Goal: Information Seeking & Learning: Find specific page/section

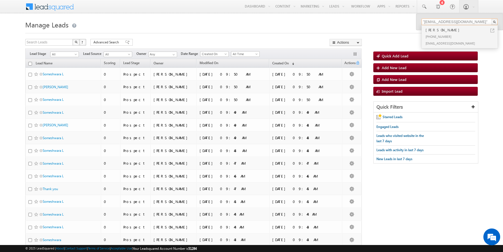
click at [435, 22] on input ""sairamoct6@mailinator.com"" at bounding box center [459, 22] width 76 height 7
click at [442, 22] on input ""sairamoct6@mailinator.com"" at bounding box center [459, 22] width 76 height 7
click at [493, 29] on link at bounding box center [492, 31] width 4 height 4
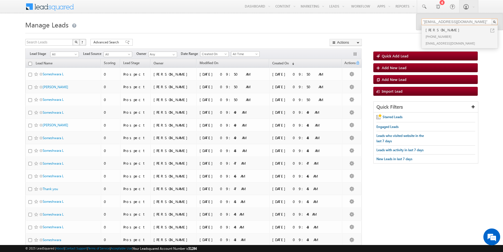
click at [432, 22] on input ""sairamoct6a@mailinator.com"" at bounding box center [459, 22] width 76 height 7
paste input "9806101113"
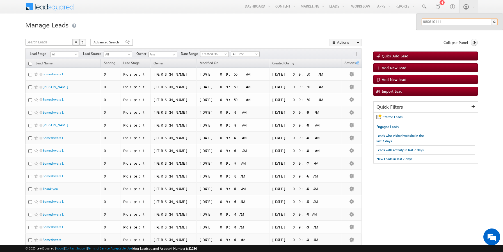
type input "9806101113"
click at [492, 30] on link at bounding box center [492, 31] width 4 height 4
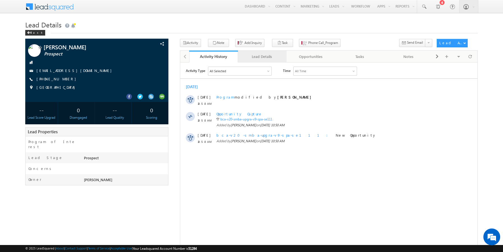
click at [263, 58] on div "Lead Details" at bounding box center [261, 56] width 39 height 7
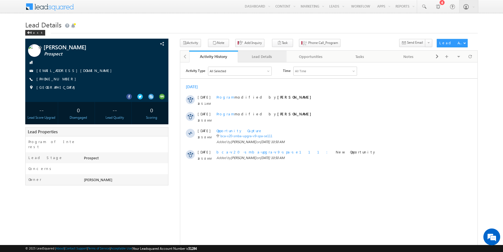
click at [263, 58] on div "Lead Details" at bounding box center [261, 56] width 39 height 7
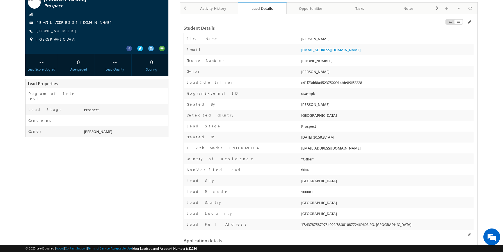
scroll to position [48, 0]
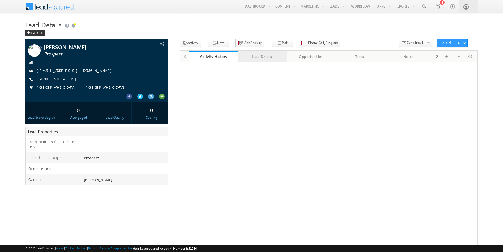
click at [254, 60] on div "Lead Details" at bounding box center [261, 56] width 39 height 7
click at [261, 60] on div "Lead Details" at bounding box center [261, 56] width 39 height 7
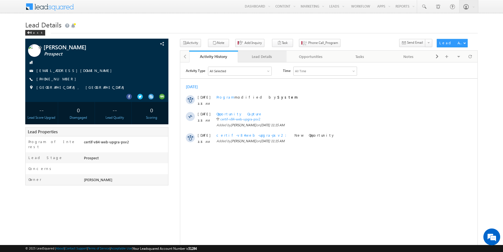
click at [252, 59] on div "Lead Details" at bounding box center [261, 56] width 39 height 7
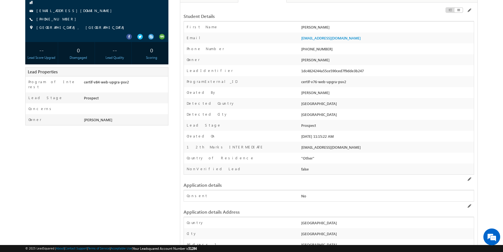
scroll to position [58, 0]
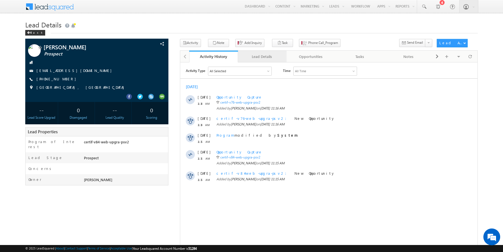
click at [254, 57] on div "Lead Details" at bounding box center [261, 56] width 39 height 7
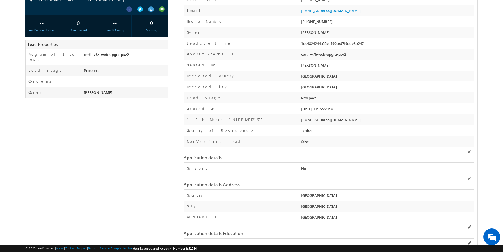
scroll to position [24, 0]
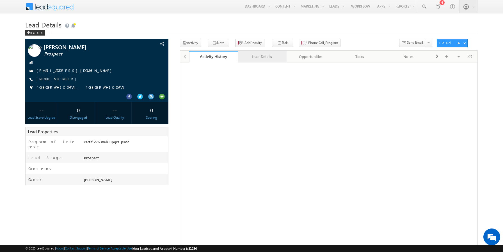
click at [259, 59] on div "Lead Details" at bounding box center [261, 56] width 39 height 7
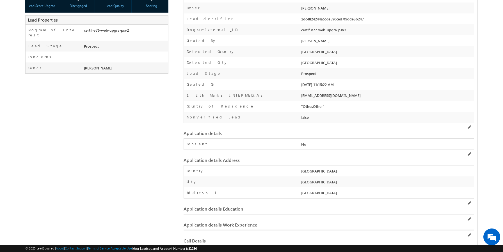
scroll to position [108, 0]
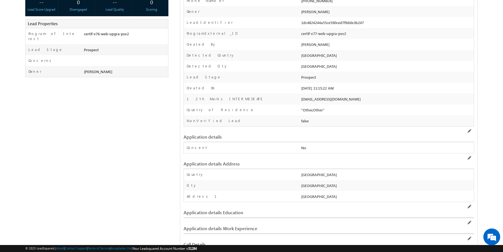
drag, startPoint x: 326, startPoint y: 110, endPoint x: 297, endPoint y: 111, distance: 28.9
click at [297, 111] on div "Country of Residence "Other,Other"" at bounding box center [329, 110] width 290 height 11
click at [265, 111] on div "Country of Residence" at bounding box center [242, 111] width 116 height 8
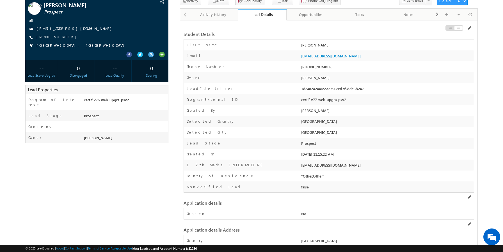
scroll to position [0, 0]
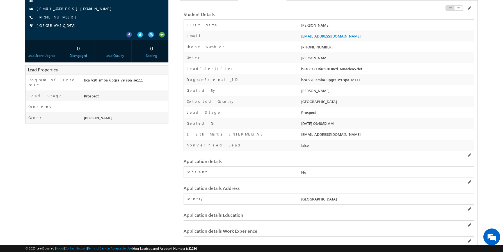
scroll to position [61, 0]
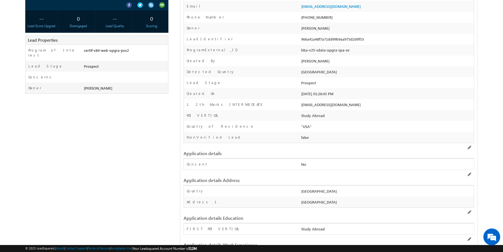
scroll to position [92, 0]
drag, startPoint x: 313, startPoint y: 126, endPoint x: 300, endPoint y: 126, distance: 12.6
click at [300, 126] on div ""USA"" at bounding box center [387, 128] width 174 height 8
click at [295, 127] on div "Country of Residence" at bounding box center [242, 128] width 116 height 8
drag, startPoint x: 313, startPoint y: 127, endPoint x: 301, endPoint y: 126, distance: 11.8
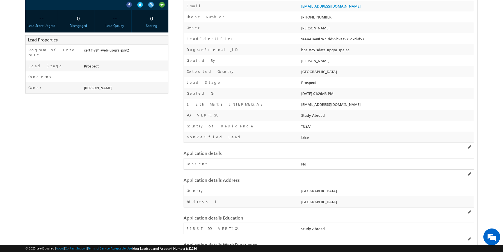
click at [301, 126] on div ""USA"" at bounding box center [387, 128] width 174 height 8
click at [293, 127] on div "Country of Residence" at bounding box center [242, 128] width 116 height 8
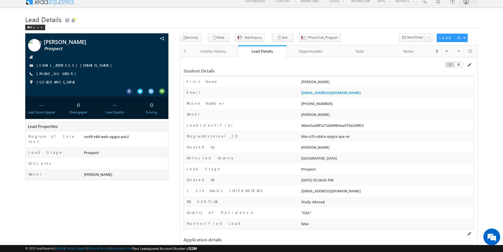
scroll to position [0, 0]
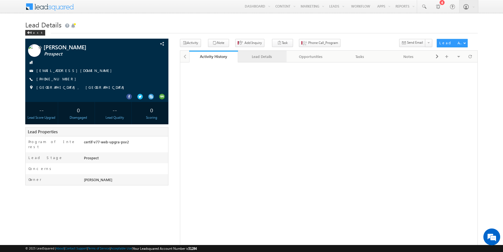
click at [258, 59] on div "Lead Details" at bounding box center [261, 56] width 39 height 7
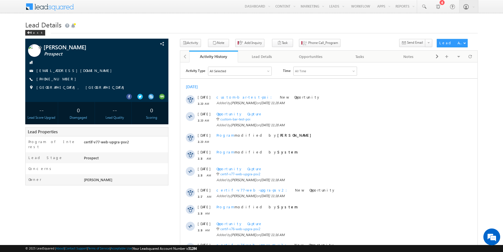
click at [172, 97] on div "[PERSON_NAME] Prospect" at bounding box center [251, 172] width 453 height 267
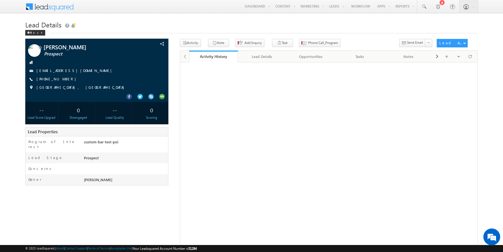
click at [172, 96] on div "[PERSON_NAME] Prospect" at bounding box center [251, 172] width 453 height 267
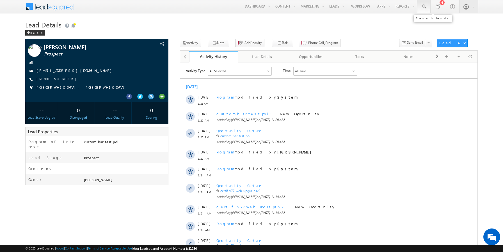
click at [421, 6] on span at bounding box center [424, 7] width 6 height 6
paste input "9806101123"
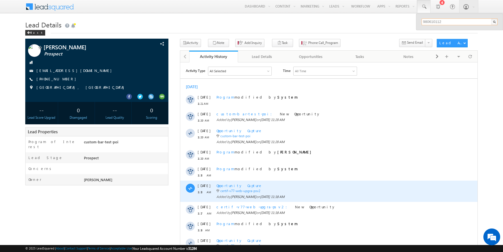
type input "9806101123"
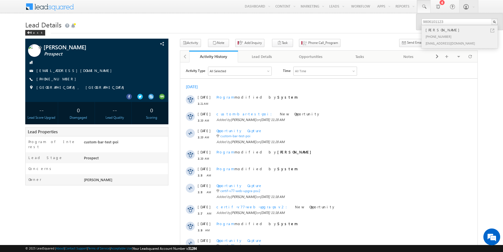
click at [492, 28] on div "[PERSON_NAME]" at bounding box center [461, 30] width 75 height 6
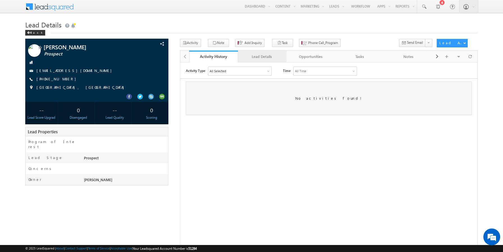
click at [257, 59] on div "Lead Details" at bounding box center [261, 56] width 39 height 7
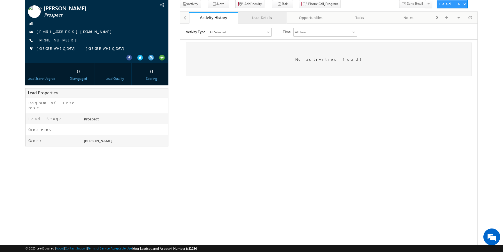
click at [259, 19] on div "Lead Details" at bounding box center [261, 17] width 39 height 7
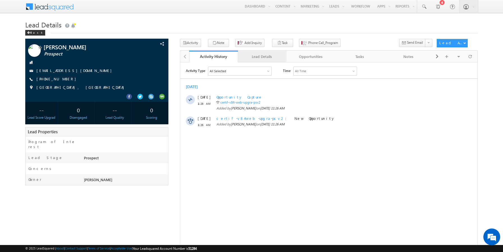
click at [258, 59] on div "Lead Details" at bounding box center [261, 56] width 39 height 7
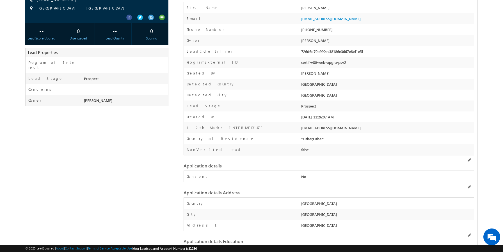
scroll to position [80, 0]
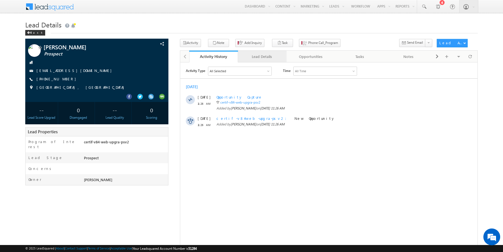
click at [258, 58] on div "Lead Details" at bounding box center [261, 56] width 39 height 7
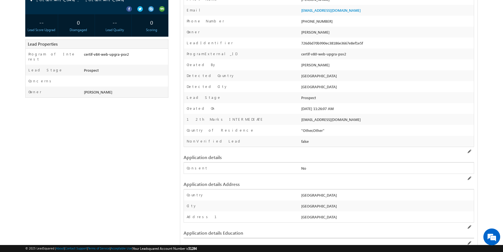
drag, startPoint x: 325, startPoint y: 130, endPoint x: 296, endPoint y: 131, distance: 28.4
click at [296, 131] on div "Country of Residence "Other,Other"" at bounding box center [329, 130] width 290 height 11
click at [274, 133] on div "Country of Residence" at bounding box center [242, 132] width 116 height 8
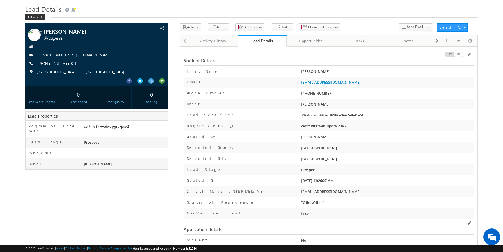
scroll to position [31, 0]
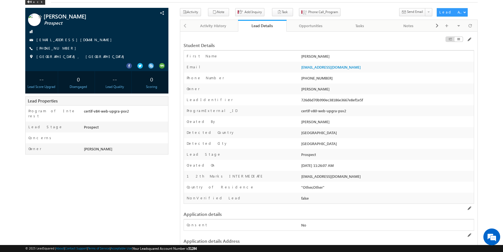
drag, startPoint x: 326, startPoint y: 187, endPoint x: 298, endPoint y: 189, distance: 28.4
click at [298, 189] on div "Country of Residence "Other,Other"" at bounding box center [329, 187] width 290 height 11
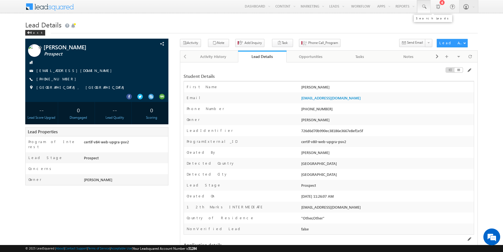
click at [424, 9] on span at bounding box center [424, 7] width 6 height 6
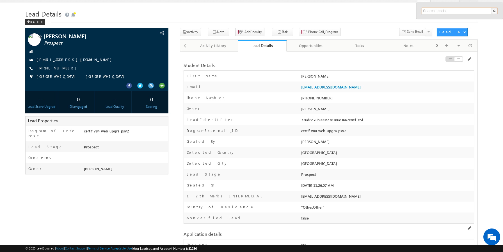
paste input "sairamoct6d@mailinator.com"
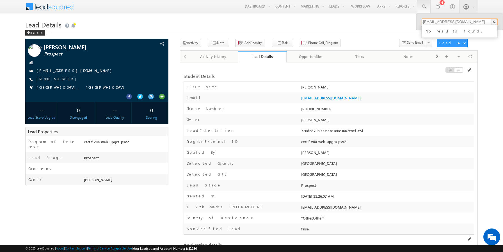
click at [435, 20] on input "sairamoct6d@mailinator.com" at bounding box center [459, 22] width 76 height 7
paste input "9806101202"
click at [435, 24] on input "9806101202" at bounding box center [459, 22] width 76 height 7
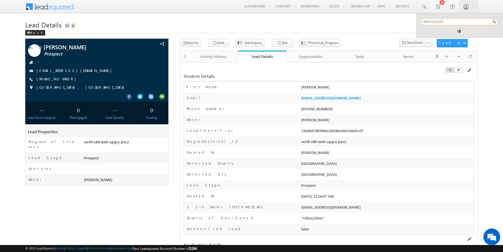
click at [435, 24] on input "9806101202" at bounding box center [459, 22] width 76 height 7
paste input "text"
type input "9806101202"
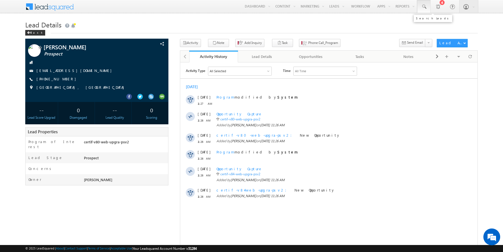
click at [425, 7] on span at bounding box center [424, 7] width 6 height 6
paste input "9806101202"
click at [435, 21] on input "9806101202" at bounding box center [459, 22] width 76 height 7
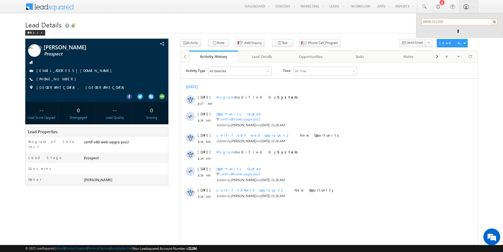
click at [435, 21] on input "9806101202" at bounding box center [459, 22] width 76 height 7
paste input ""sairamoct6d@mailinator.com""
click at [446, 21] on input ""sairamoct6d@mailinator.com"" at bounding box center [459, 22] width 76 height 7
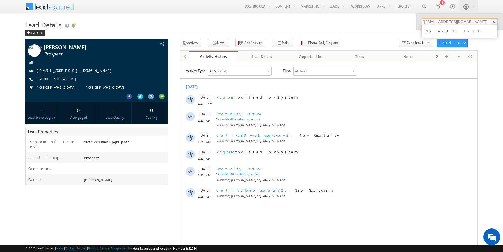
paste input "sairamoct6e@mailinator.com"
type input "sairamoct6e@mailinator.com"
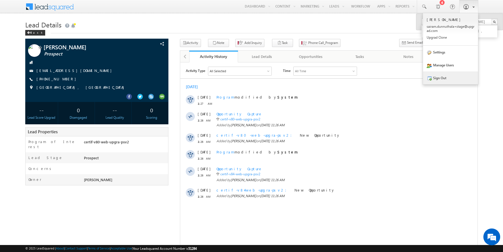
click at [441, 79] on link "Sign Out" at bounding box center [450, 78] width 55 height 13
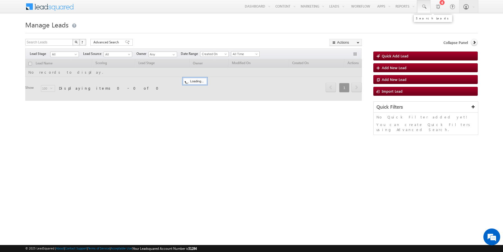
click at [423, 7] on span at bounding box center [424, 7] width 6 height 6
paste input ""sairamoct6e@mailinator.com""
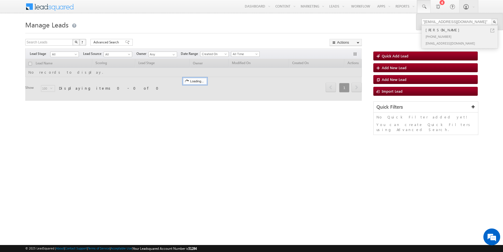
click at [491, 30] on link at bounding box center [492, 31] width 4 height 4
click at [439, 22] on input ""sairamoct6e@mailinator.com"" at bounding box center [459, 22] width 76 height 7
paste input "f"
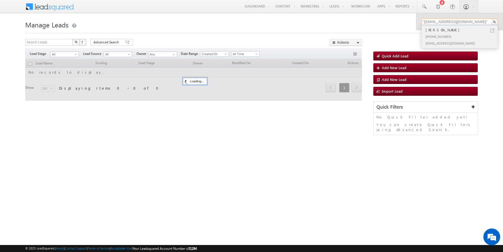
type input ""sairamoct6f@mailinator.com""
click at [493, 31] on link at bounding box center [492, 31] width 4 height 4
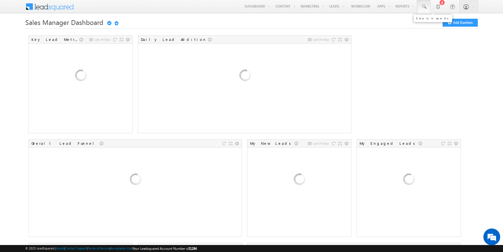
click at [423, 4] on span at bounding box center [424, 7] width 6 height 6
paste input "sairamoct6e@mailinator.com"
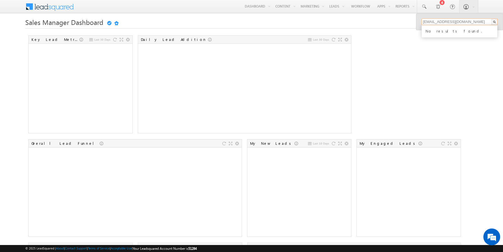
drag, startPoint x: 472, startPoint y: 23, endPoint x: 414, endPoint y: 23, distance: 58.4
click at [414, 23] on body "Menu Sai Ram saira m.dun nutha la+st age@u pgrad .com" at bounding box center [251, 173] width 503 height 346
click at [375, 22] on h1 "Sales Manager Dashboard Getting Started Add Dashlets" at bounding box center [251, 22] width 453 height 7
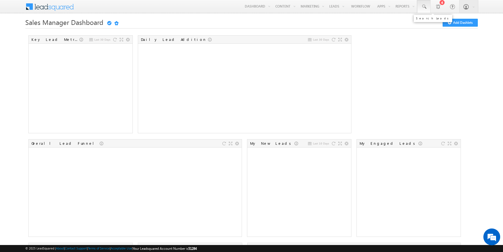
click at [428, 6] on link at bounding box center [423, 6] width 13 height 13
paste input "[EMAIL_ADDRESS][DOMAIN_NAME]"
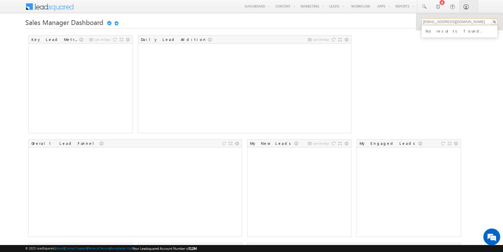
type input "[EMAIL_ADDRESS][DOMAIN_NAME]"
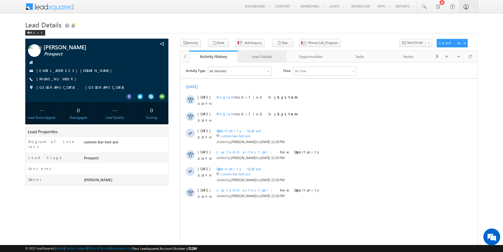
click at [262, 53] on link "Lead Details" at bounding box center [262, 57] width 49 height 12
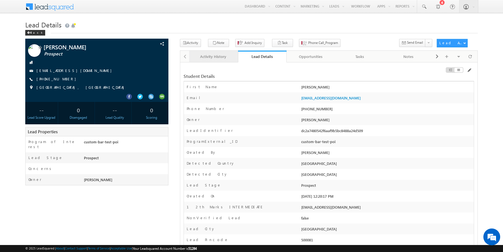
click at [224, 59] on div "Activity History" at bounding box center [213, 56] width 39 height 7
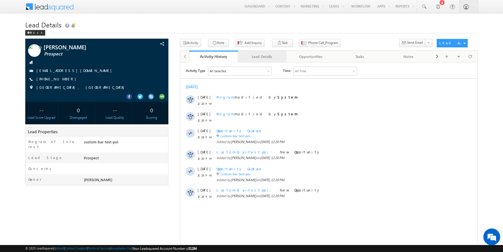
click at [252, 58] on div "Lead Details" at bounding box center [261, 56] width 39 height 7
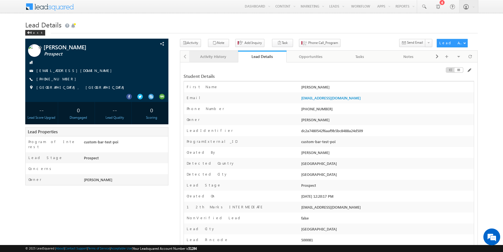
click at [213, 57] on div "Activity History" at bounding box center [213, 56] width 39 height 7
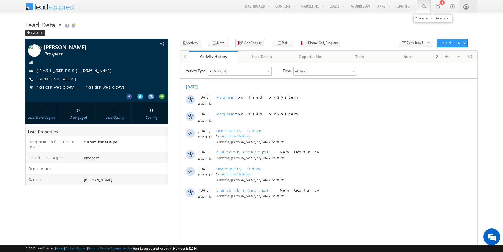
click at [422, 8] on span at bounding box center [424, 7] width 6 height 6
paste input "9806101225"
type input "9806101225"
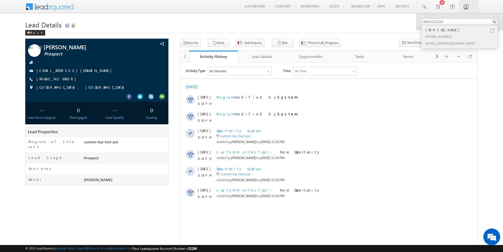
click at [492, 30] on link at bounding box center [492, 31] width 4 height 4
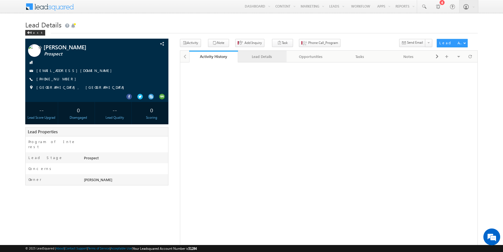
click at [254, 58] on div "Lead Details" at bounding box center [261, 56] width 39 height 7
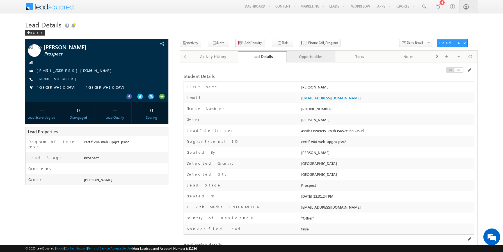
click at [309, 57] on div "Opportunities" at bounding box center [310, 56] width 39 height 7
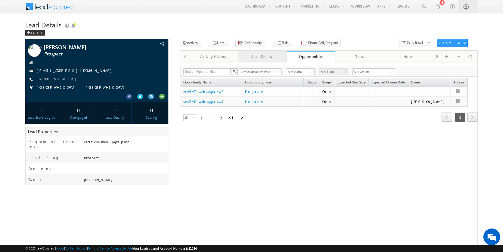
click at [258, 60] on div "Lead Details" at bounding box center [261, 56] width 39 height 7
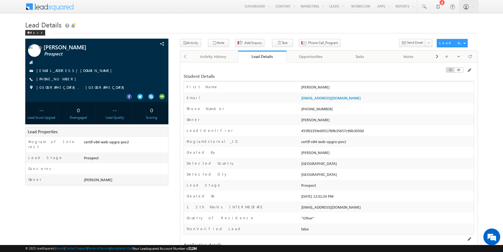
click at [306, 59] on div "Opportunities" at bounding box center [310, 56] width 39 height 7
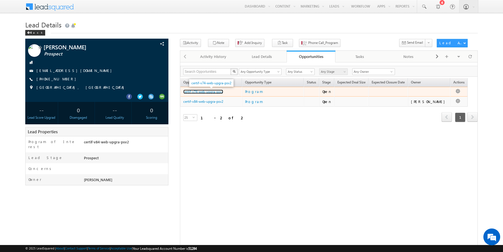
click at [215, 94] on link "certif-v74-web-upgra-psv2" at bounding box center [203, 92] width 40 height 4
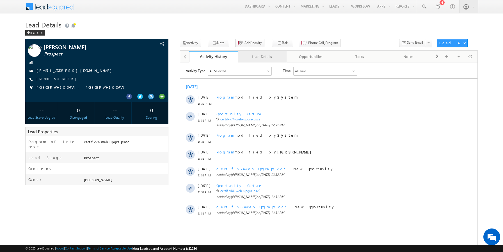
click at [253, 56] on div "Lead Details" at bounding box center [261, 56] width 39 height 7
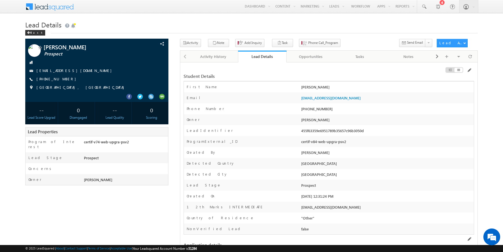
click at [247, 74] on div "Student Details" at bounding box center [328, 73] width 290 height 11
